Goal: Complete application form: Complete application form

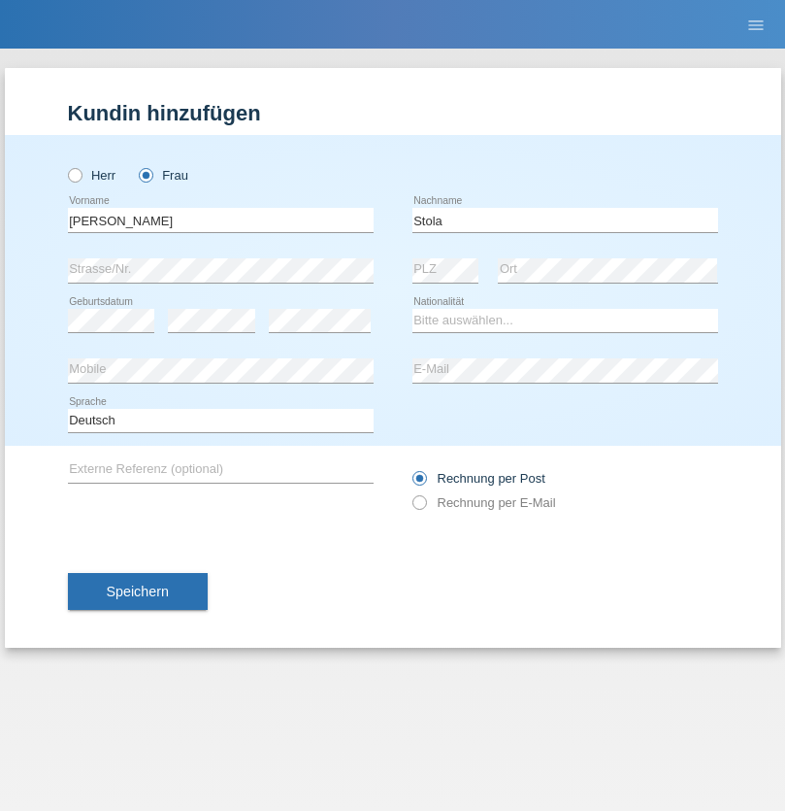
type input "Stola"
select select "CH"
select select "en"
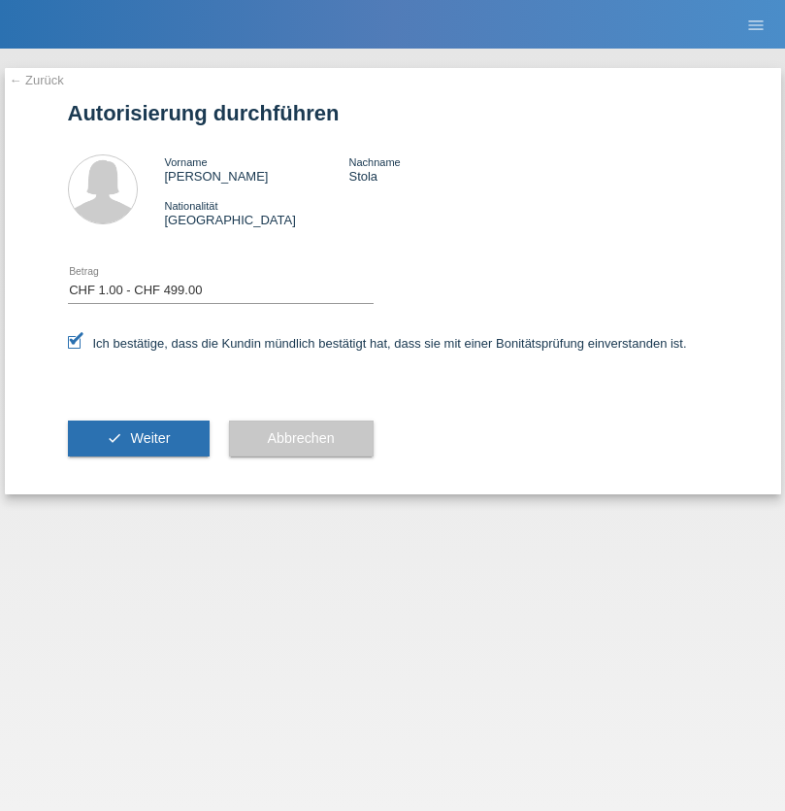
select select "1"
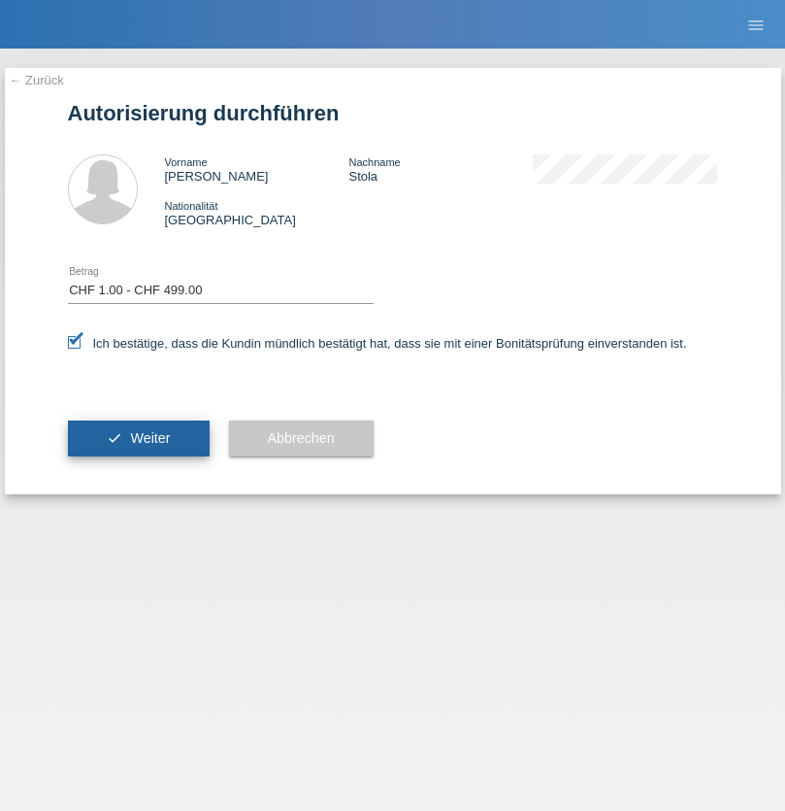
click at [138, 438] on span "Weiter" at bounding box center [150, 438] width 40 height 16
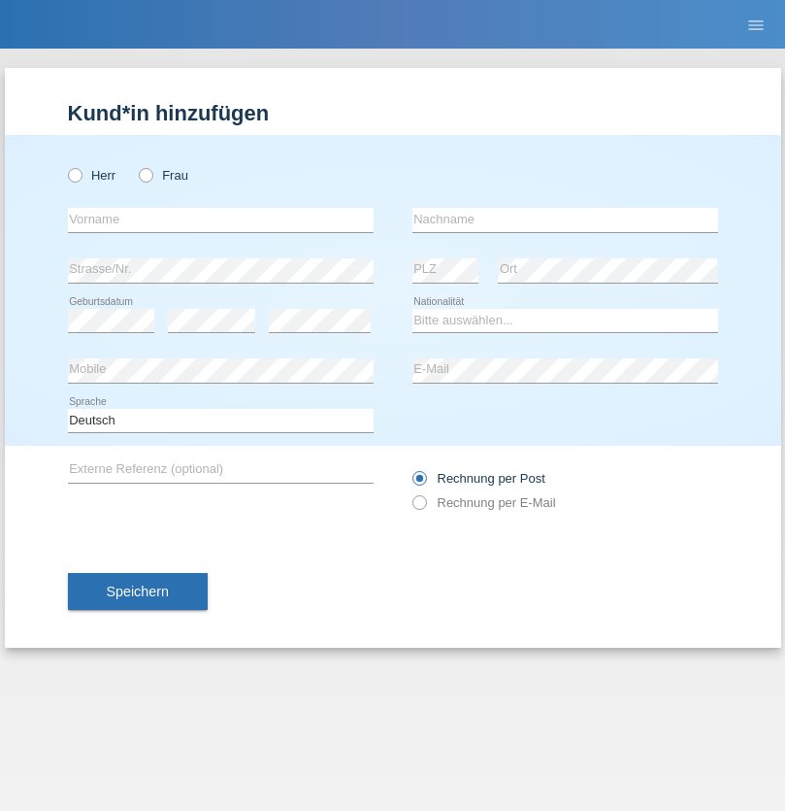
radio input "true"
click at [220, 219] on input "text" at bounding box center [221, 220] width 306 height 24
type input "kelmendi"
click at [565, 219] on input "text" at bounding box center [566, 220] width 306 height 24
type input "Edona"
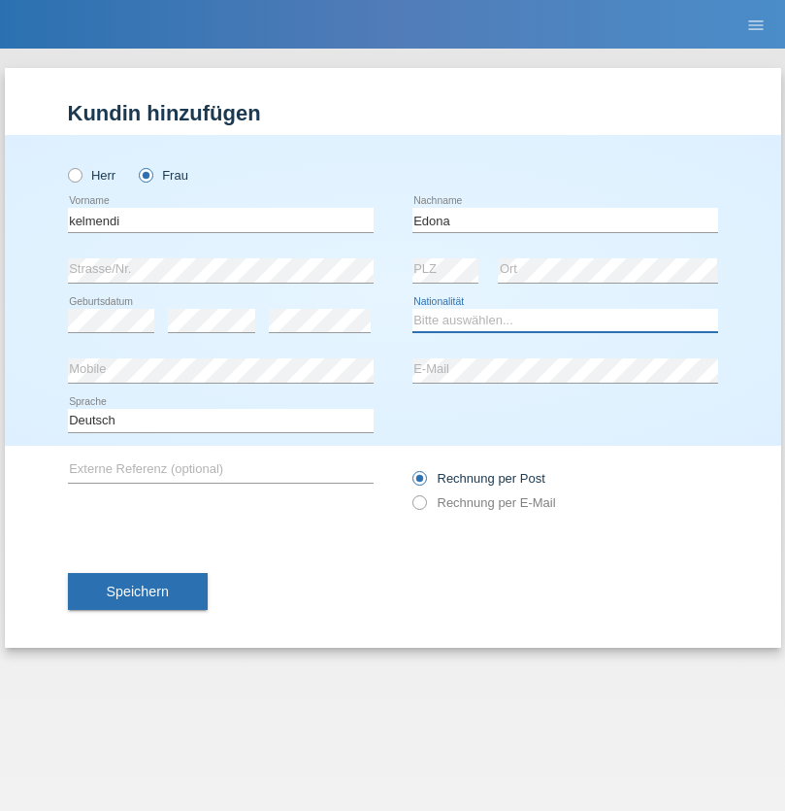
select select "XK"
select select "C"
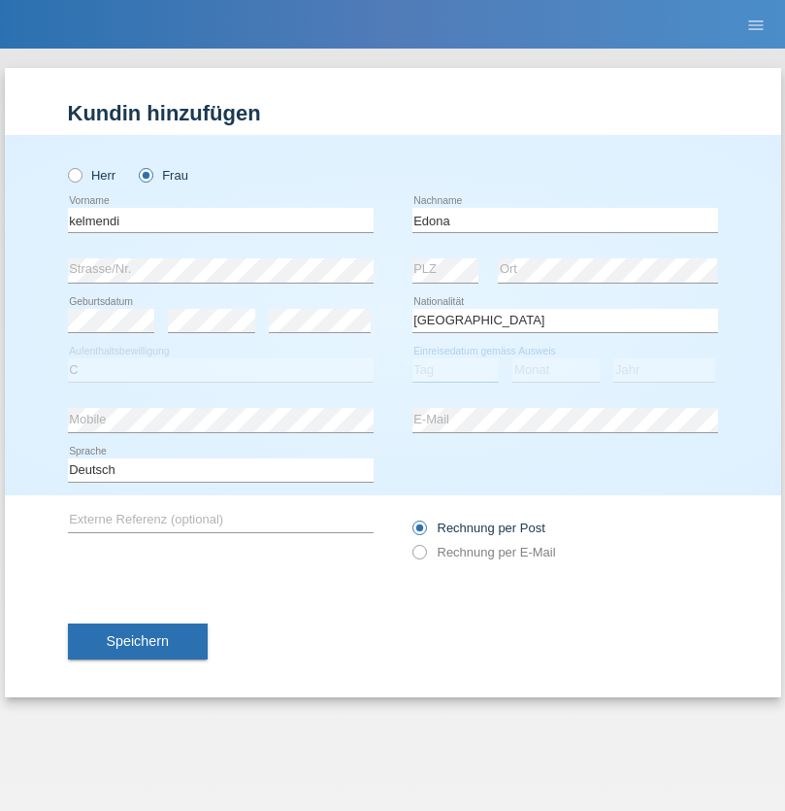
select select "23"
select select "09"
select select "2021"
